Goal: Check status

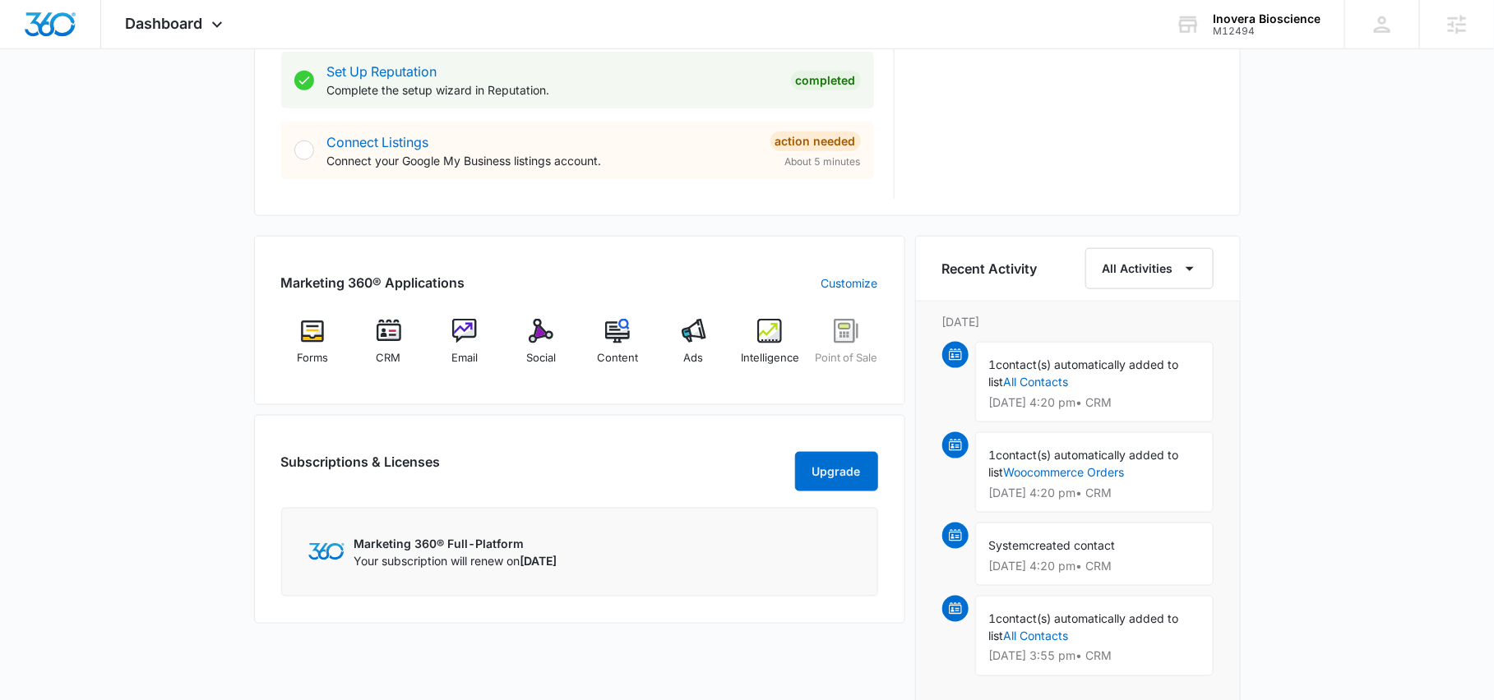
scroll to position [814, 0]
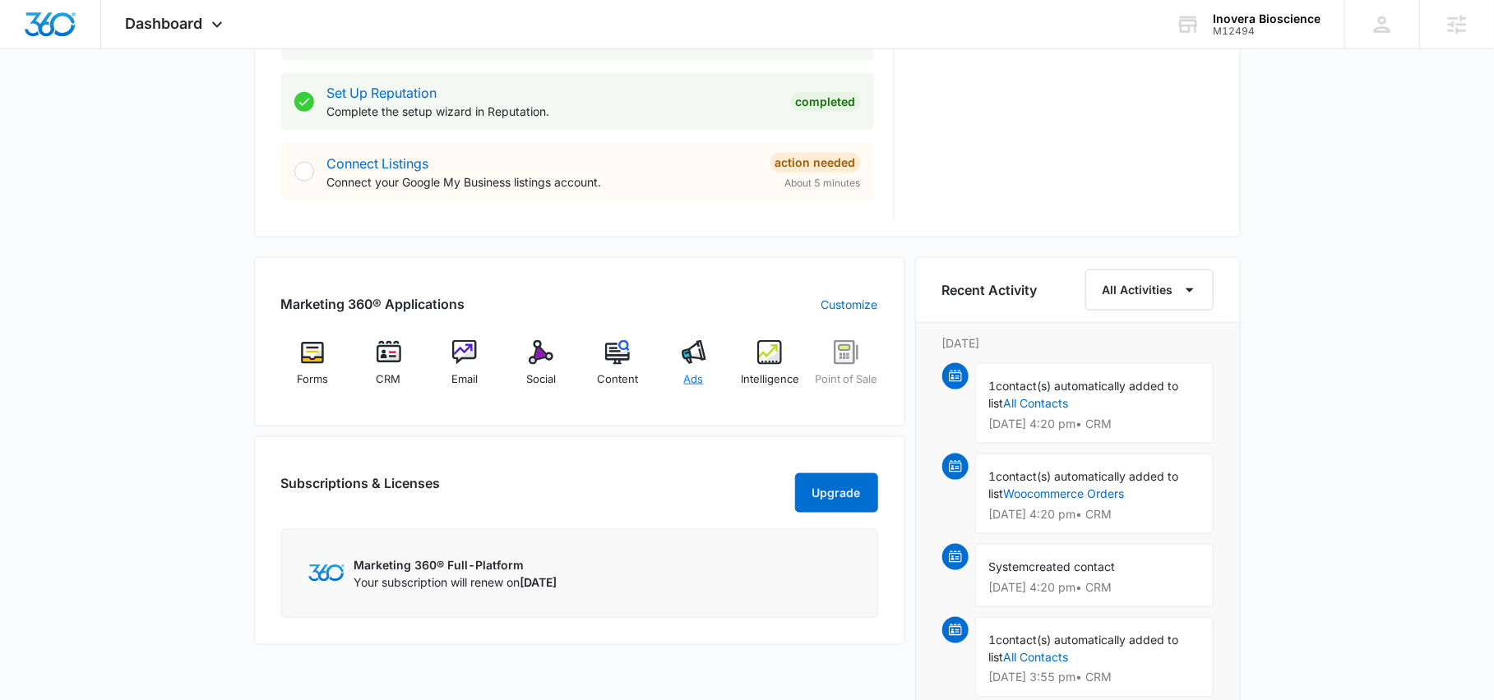
click at [682, 350] on img at bounding box center [693, 352] width 25 height 25
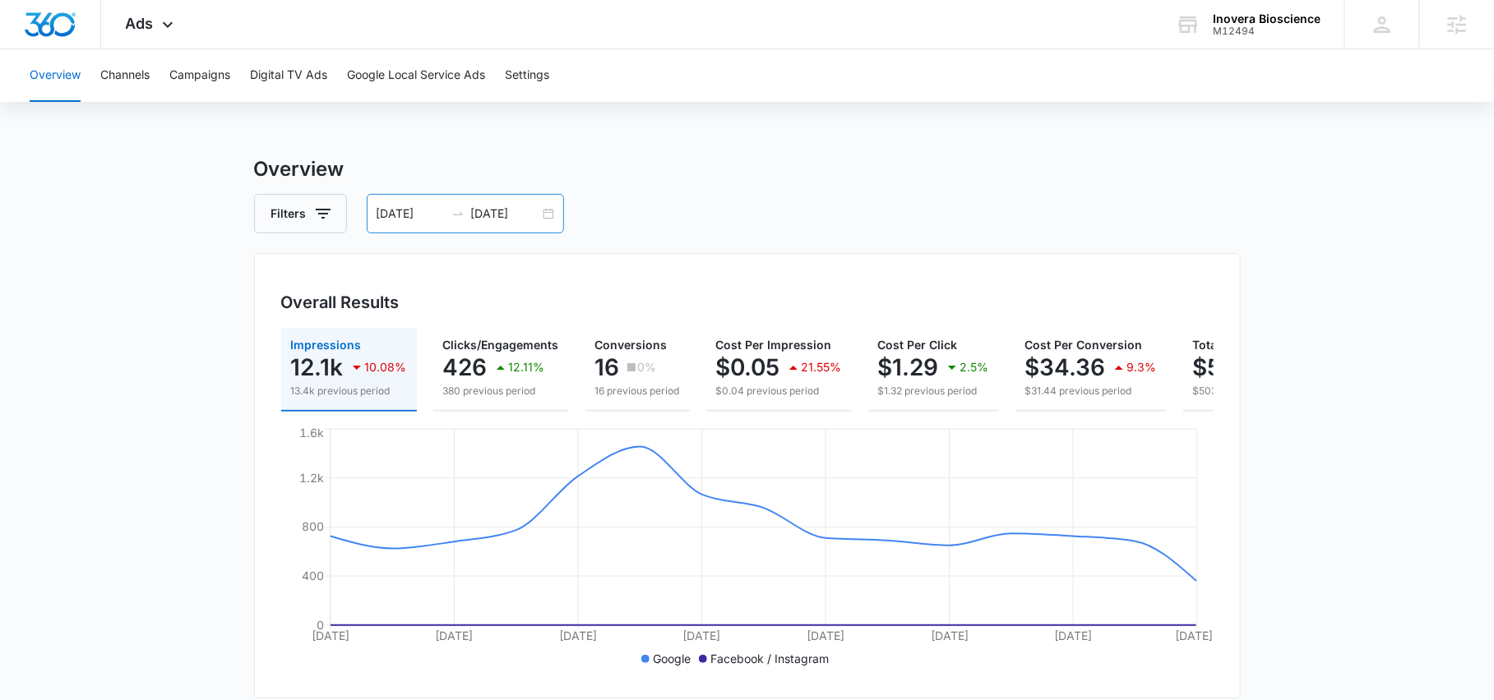
click at [544, 222] on div "[DATE] [DATE]" at bounding box center [465, 213] width 197 height 39
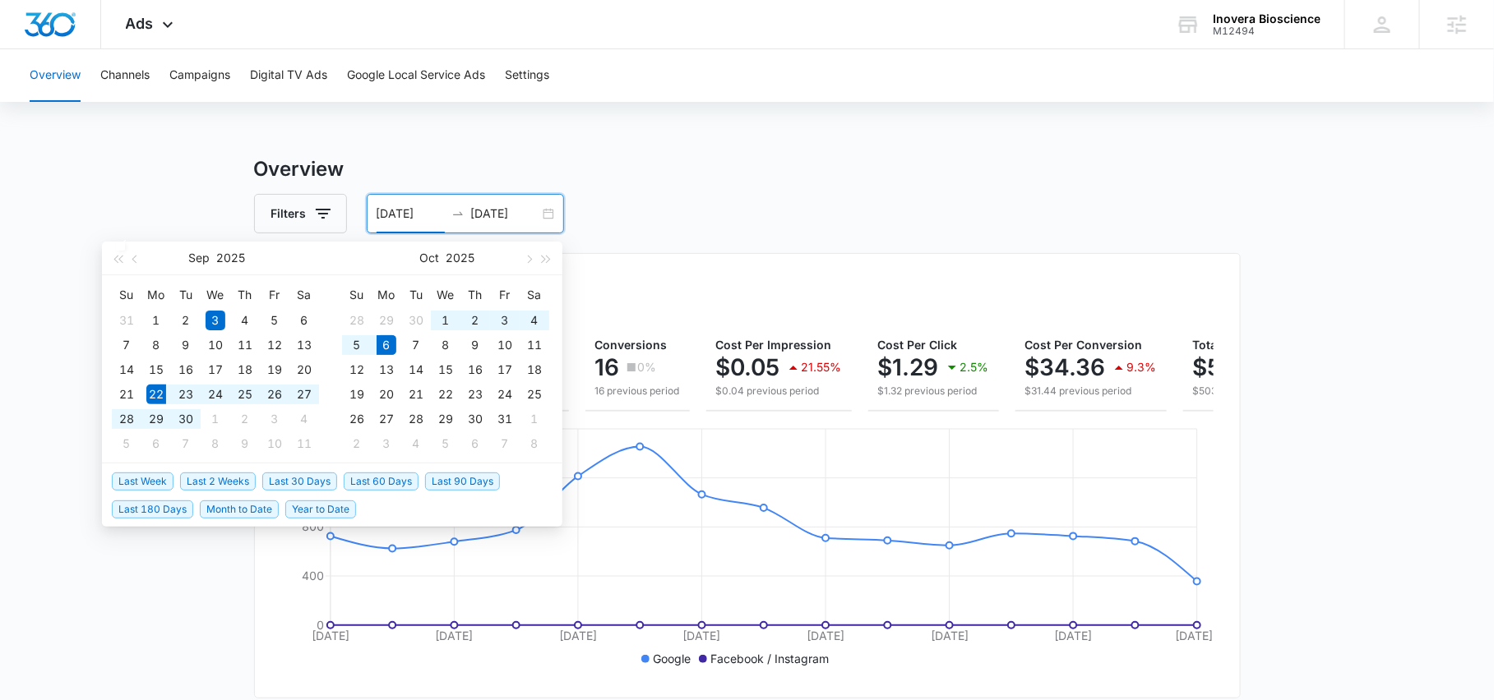
click at [204, 478] on span "Last 2 Weeks" at bounding box center [218, 482] width 76 height 18
type input "[DATE]"
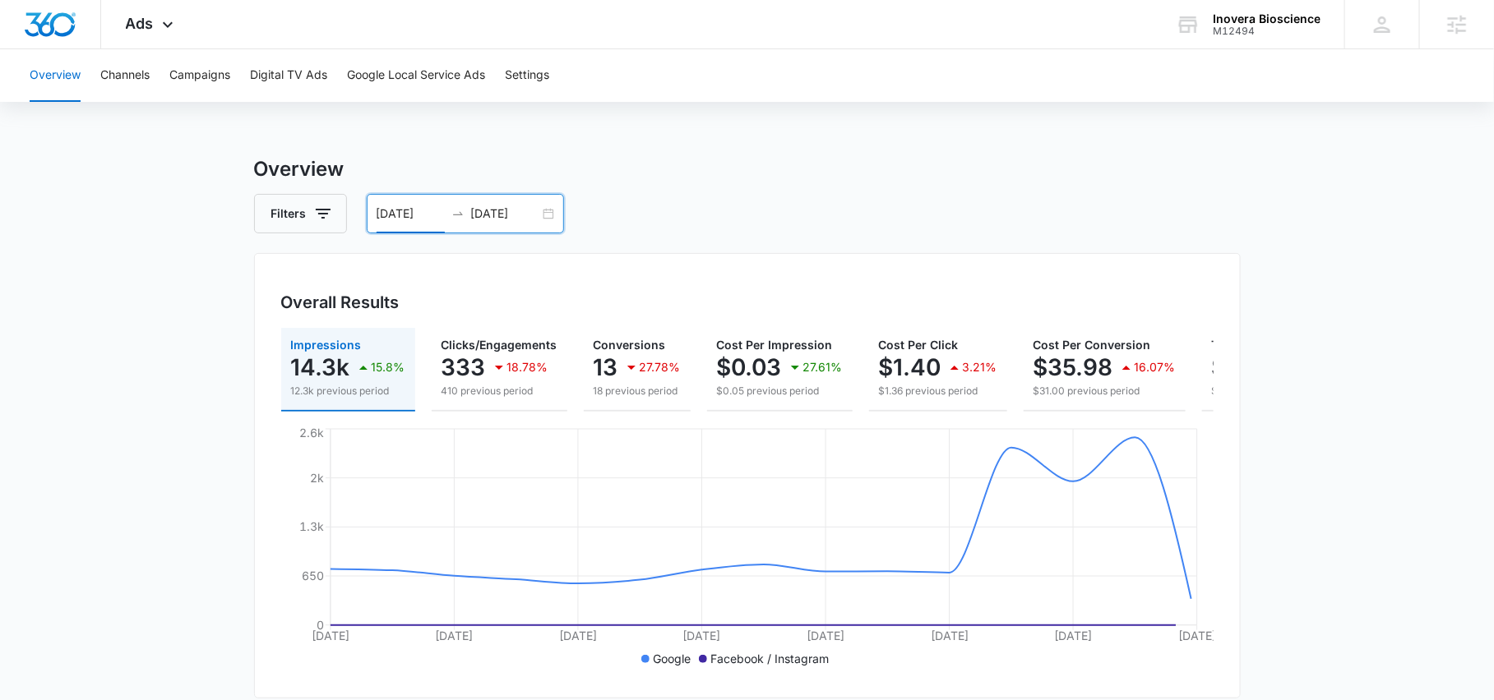
click at [548, 213] on div "[DATE] [DATE]" at bounding box center [465, 213] width 197 height 39
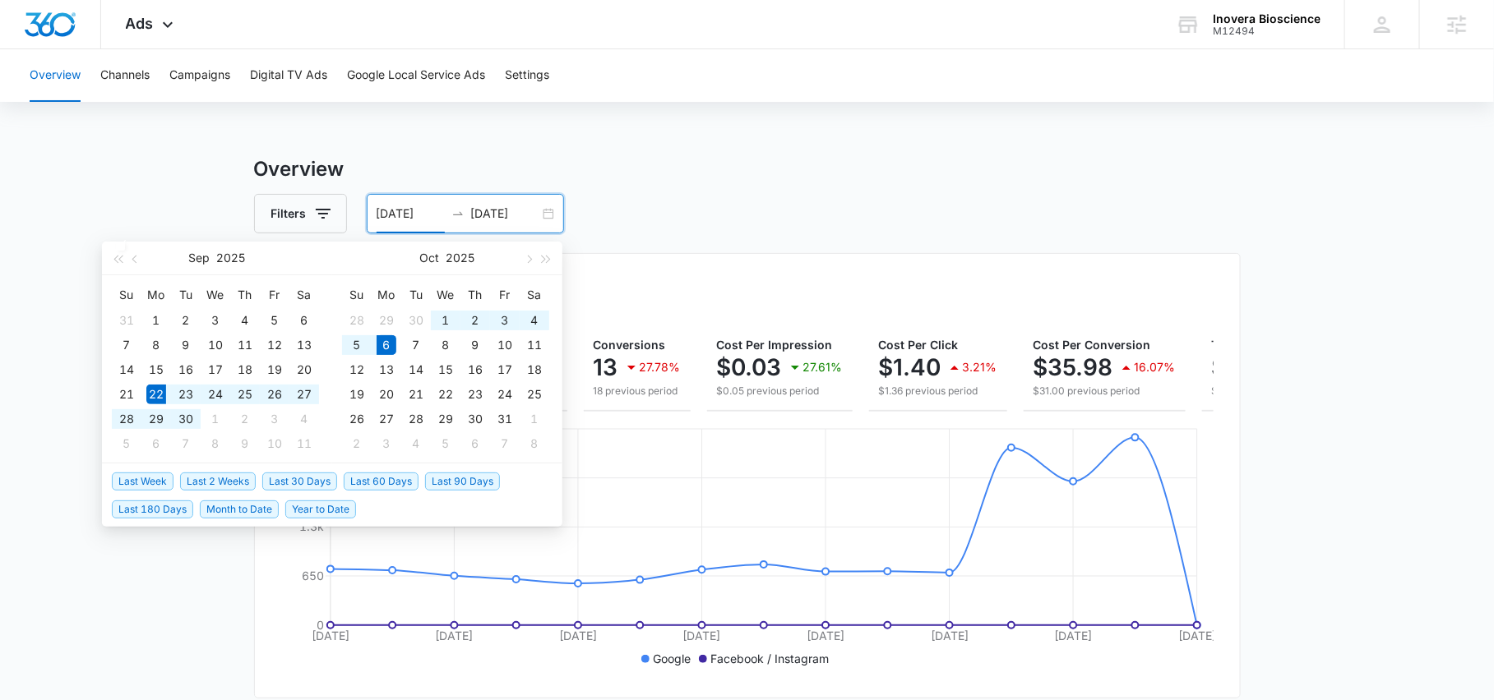
click at [300, 470] on li "Last 30 Days" at bounding box center [302, 481] width 81 height 28
click at [289, 486] on span "Last 30 Days" at bounding box center [299, 482] width 75 height 18
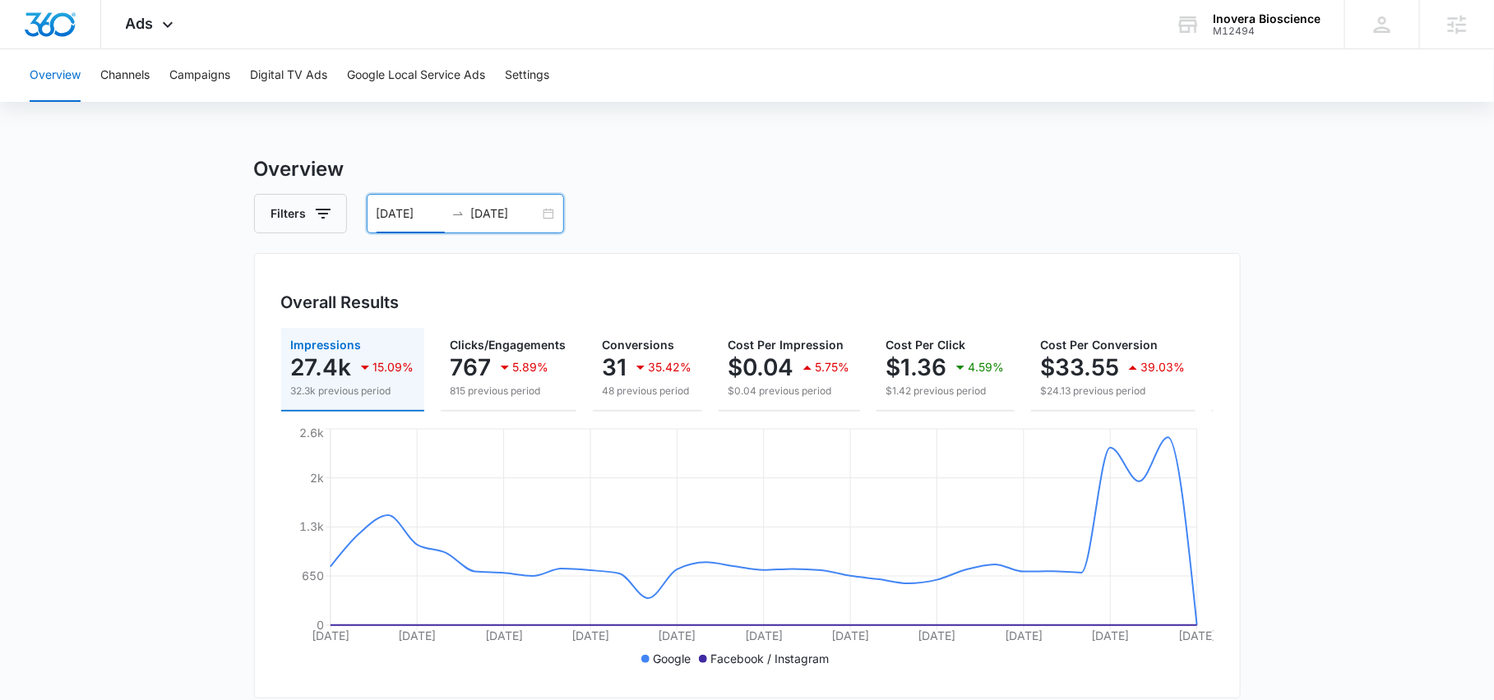
click at [554, 222] on div "[DATE] [DATE]" at bounding box center [465, 213] width 197 height 39
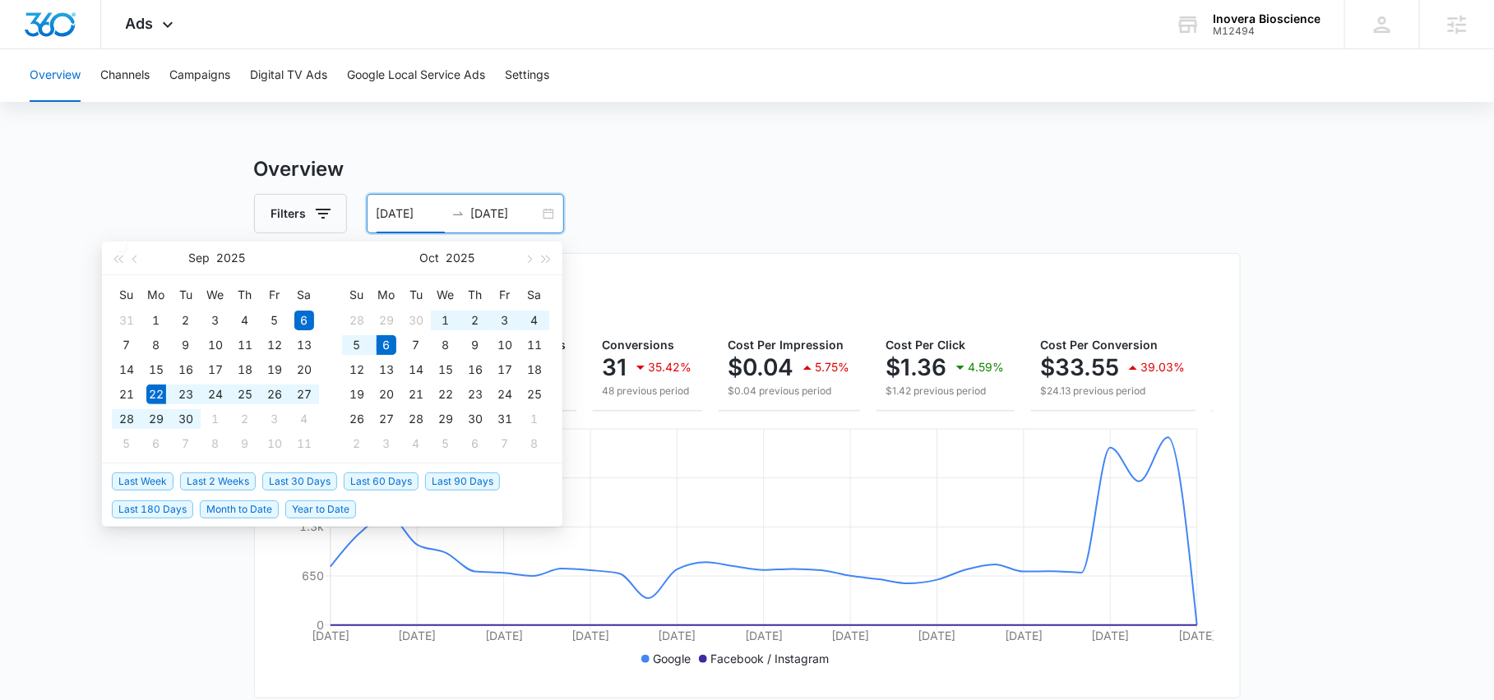
click at [228, 481] on span "Last 2 Weeks" at bounding box center [218, 482] width 76 height 18
type input "[DATE]"
